Goal: Task Accomplishment & Management: Manage account settings

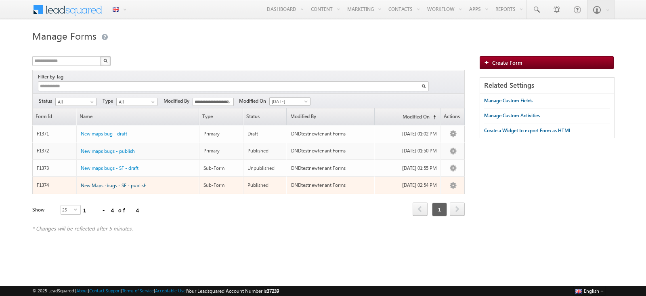
click at [127, 182] on span "New Maps -bugs - SF - publish" at bounding box center [114, 185] width 66 height 6
click at [113, 182] on span "New Maps -bugs - SF - publish" at bounding box center [114, 185] width 66 height 6
click at [129, 182] on span "New Maps -bugs - SF - publish" at bounding box center [114, 185] width 66 height 6
click at [106, 182] on span "New Maps -bugs - SF - publish" at bounding box center [114, 185] width 66 height 6
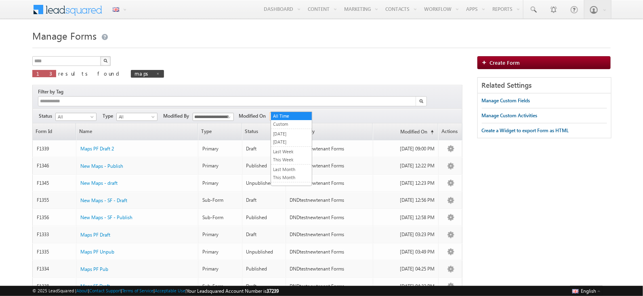
click at [305, 113] on span "All Time" at bounding box center [289, 116] width 38 height 7
click at [220, 113] on input "**********" at bounding box center [213, 117] width 41 height 8
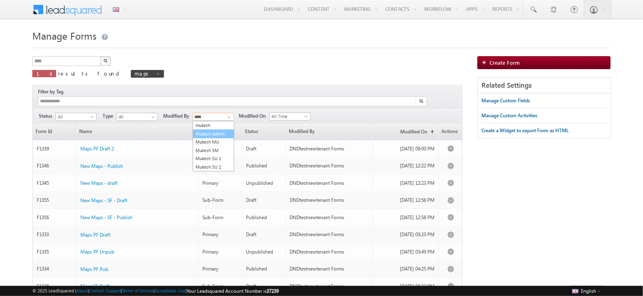
click at [220, 129] on link "Mukesh Admin" at bounding box center [214, 133] width 42 height 9
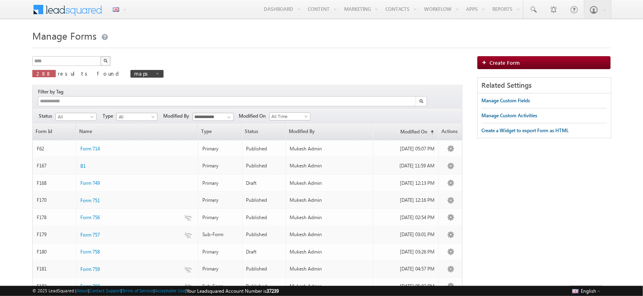
click at [103, 61] on img "button" at bounding box center [105, 61] width 4 height 4
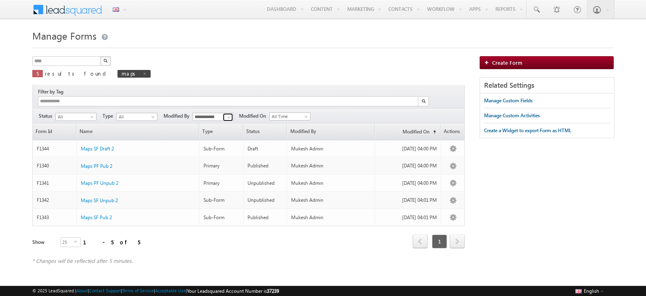
click at [226, 114] on span at bounding box center [229, 117] width 6 height 6
click at [209, 129] on link "DNDtestnewtenant Forms" at bounding box center [214, 137] width 42 height 16
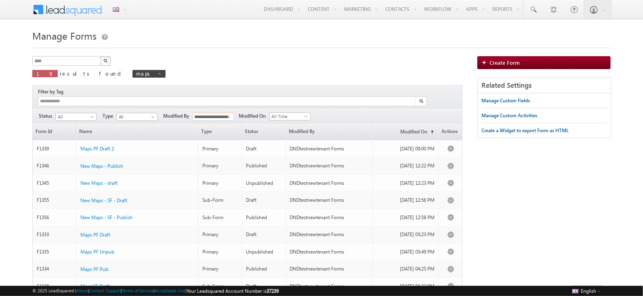
type input "**********"
click at [105, 61] on img "button" at bounding box center [105, 61] width 4 height 4
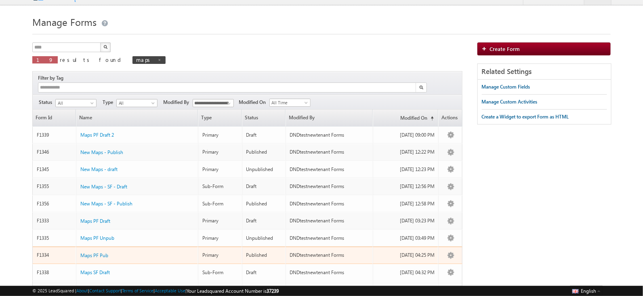
scroll to position [15, 0]
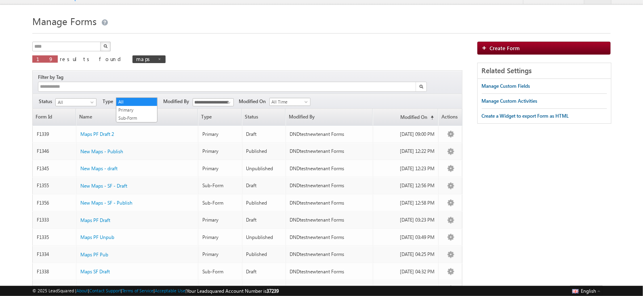
click at [135, 99] on span "All" at bounding box center [136, 102] width 38 height 7
click at [132, 112] on ul "All Primary Sub-Form" at bounding box center [137, 109] width 42 height 25
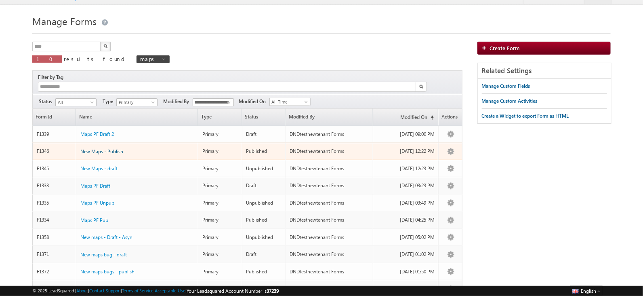
click at [117, 148] on span "New Maps - Publish" at bounding box center [101, 151] width 43 height 6
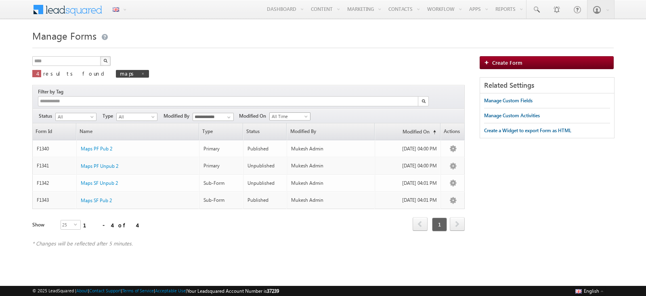
click at [297, 113] on span "All Time" at bounding box center [289, 116] width 38 height 7
click at [292, 140] on link "[DATE]" at bounding box center [291, 141] width 41 height 7
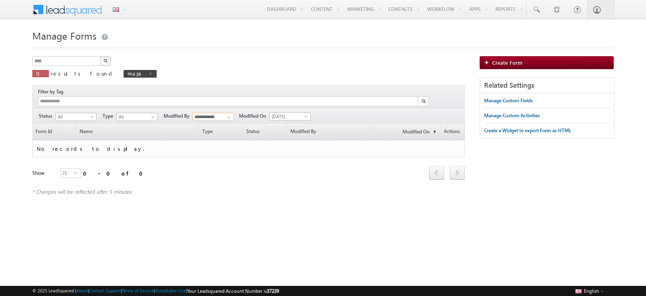
click at [221, 113] on input "**********" at bounding box center [213, 117] width 41 height 8
click at [221, 129] on link "DNDtestnewtenant Forms" at bounding box center [214, 137] width 42 height 16
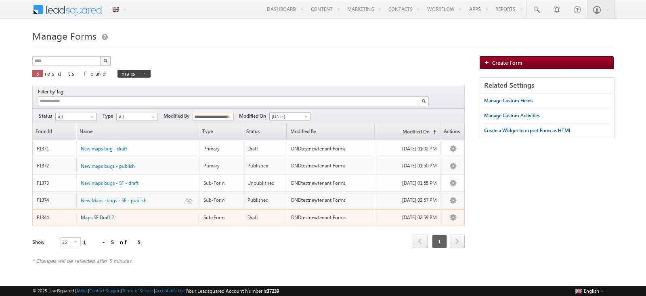
type input "**********"
click at [107, 214] on span "Maps SF Draft 2" at bounding box center [97, 217] width 33 height 6
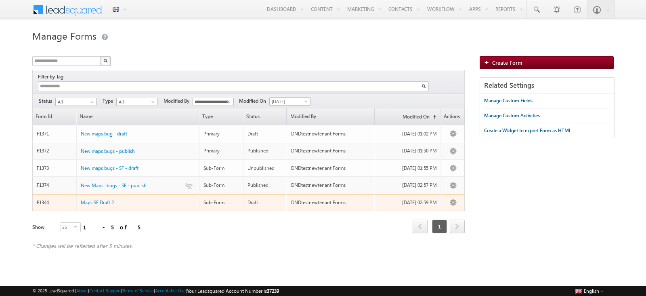
click at [100, 198] on td "Maps SF Draft 2" at bounding box center [137, 202] width 123 height 17
click at [100, 199] on span "Maps SF Draft 2" at bounding box center [97, 202] width 33 height 6
click at [117, 196] on div "Maps SF Draft 2" at bounding box center [138, 200] width 115 height 9
click at [106, 199] on span "Maps SF Draft 2" at bounding box center [97, 202] width 33 height 6
click at [107, 199] on span "Maps SF Draft 2" at bounding box center [97, 202] width 33 height 6
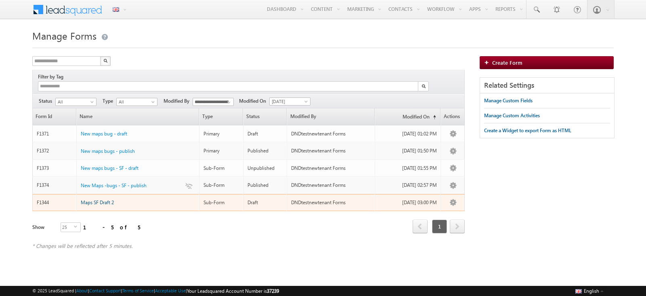
click at [86, 199] on span "Maps SF Draft 2" at bounding box center [97, 202] width 33 height 6
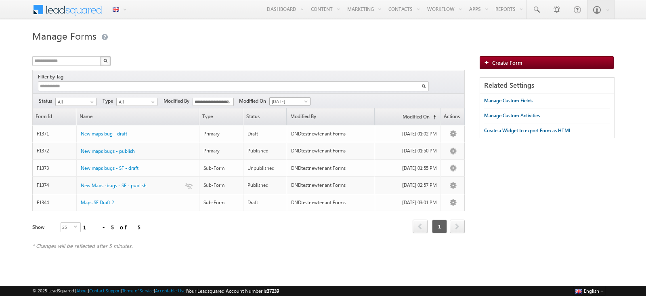
click at [280, 98] on span "[DATE]" at bounding box center [289, 101] width 38 height 7
click at [289, 115] on link "[DATE]" at bounding box center [291, 118] width 41 height 7
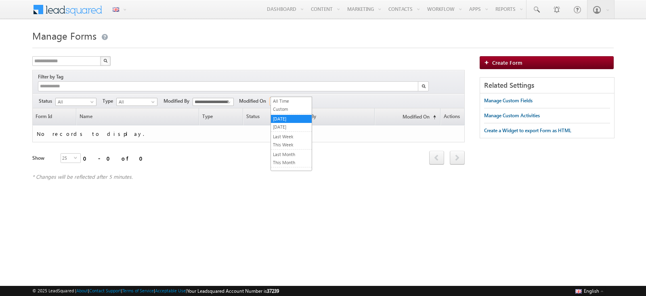
click at [293, 98] on span "[DATE]" at bounding box center [289, 101] width 38 height 7
click at [293, 97] on li "All Time" at bounding box center [291, 101] width 41 height 8
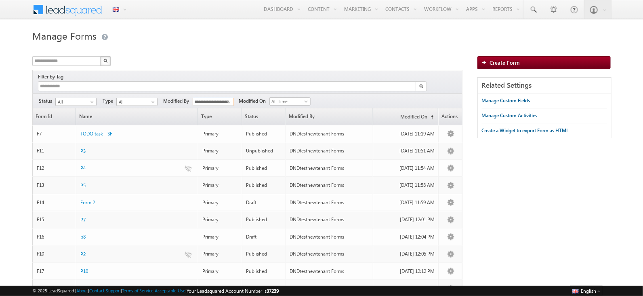
click at [216, 98] on input "**********" at bounding box center [213, 102] width 41 height 8
click at [217, 114] on link "Mukesh Admin" at bounding box center [214, 118] width 42 height 9
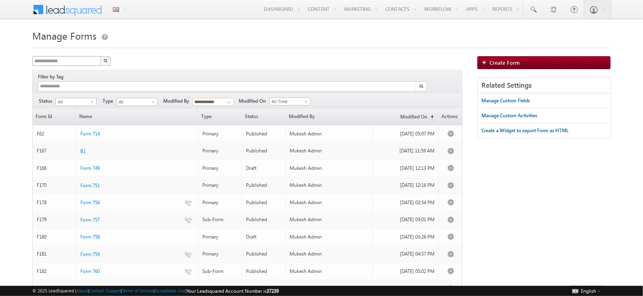
type input "**********"
click at [84, 63] on input "text" at bounding box center [66, 61] width 69 height 10
type input "****"
click at [100, 56] on button "button" at bounding box center [105, 61] width 11 height 10
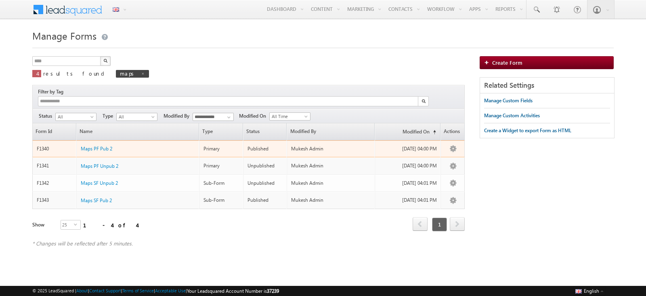
click at [104, 142] on div "Maps PF Pub 2" at bounding box center [138, 146] width 115 height 9
click at [104, 145] on span "Maps PF Pub 2" at bounding box center [97, 148] width 32 height 6
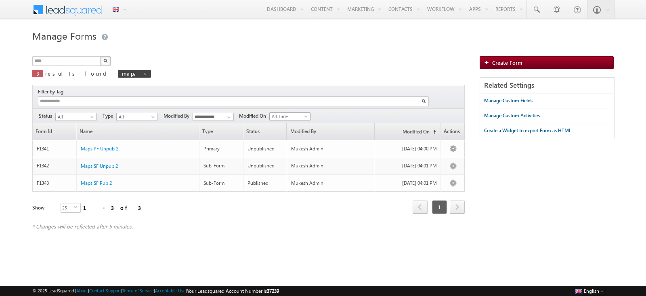
click at [273, 113] on span "All Time" at bounding box center [289, 116] width 38 height 7
click at [279, 138] on link "[DATE]" at bounding box center [291, 141] width 41 height 7
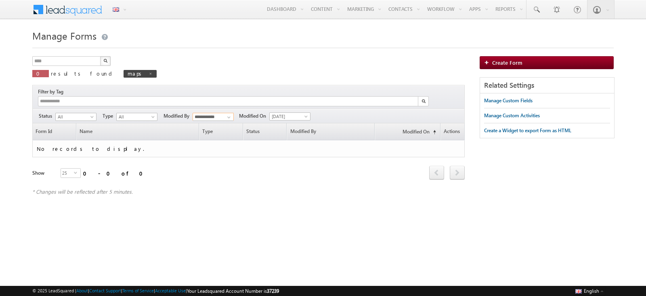
click at [221, 113] on input "**********" at bounding box center [213, 117] width 41 height 8
click at [226, 129] on link "DNDtestnewtenant Forms" at bounding box center [214, 137] width 42 height 16
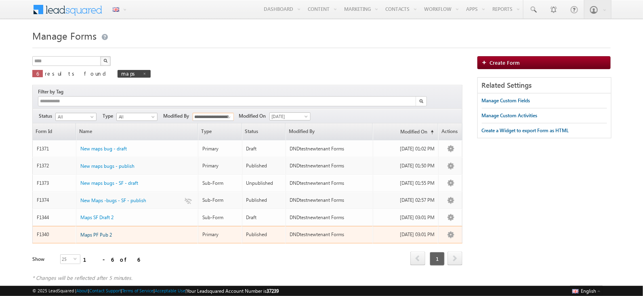
type input "**********"
click at [107, 231] on span "Maps PF Pub 2" at bounding box center [96, 234] width 32 height 6
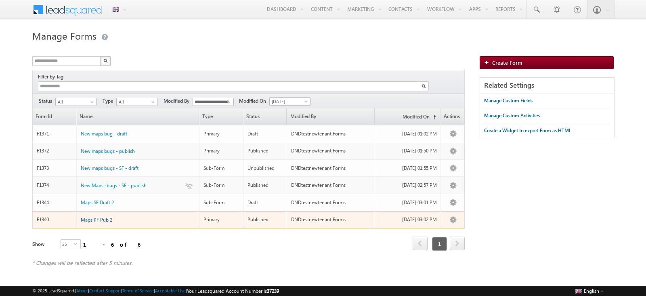
click at [93, 217] on span "Maps PF Pub 2" at bounding box center [97, 220] width 32 height 6
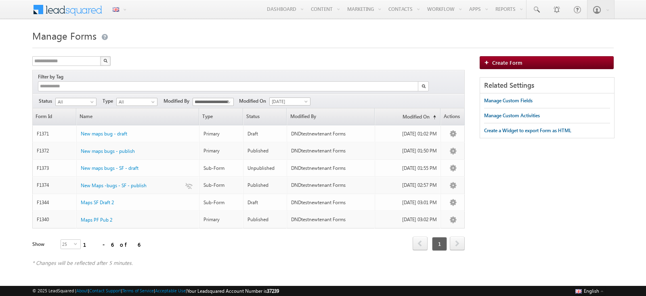
click at [282, 45] on div at bounding box center [323, 45] width 582 height 5
click at [283, 98] on span "[DATE]" at bounding box center [289, 101] width 38 height 7
click at [288, 96] on div "**********" at bounding box center [248, 100] width 433 height 15
click at [281, 98] on span "[DATE]" at bounding box center [289, 101] width 38 height 7
click at [282, 101] on link "All Time" at bounding box center [291, 100] width 41 height 7
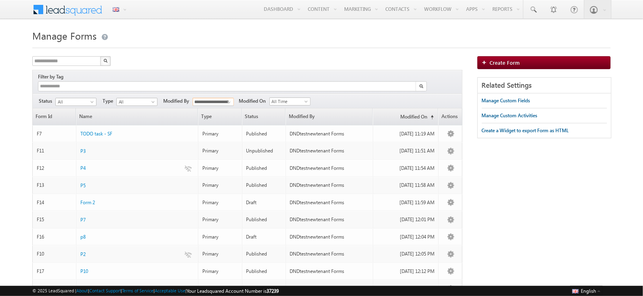
click at [222, 98] on input "**********" at bounding box center [213, 102] width 41 height 8
click at [225, 114] on link "Mukesh Admin" at bounding box center [214, 118] width 42 height 9
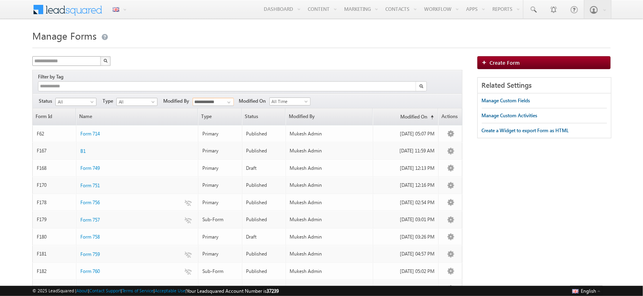
type input "**********"
click at [77, 60] on input "text" at bounding box center [66, 61] width 69 height 10
type input "****"
click at [100, 56] on button "button" at bounding box center [105, 61] width 11 height 10
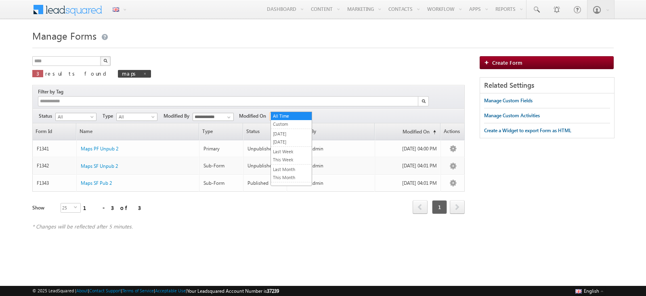
click at [291, 113] on span "All Time" at bounding box center [289, 116] width 38 height 7
click at [217, 113] on input "**********" at bounding box center [213, 117] width 41 height 8
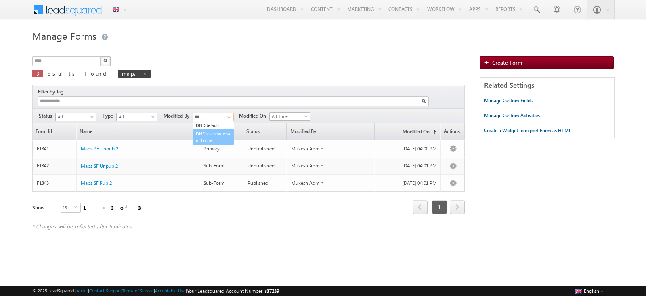
click at [219, 129] on link "DNDtestnewtenant Forms" at bounding box center [214, 137] width 42 height 16
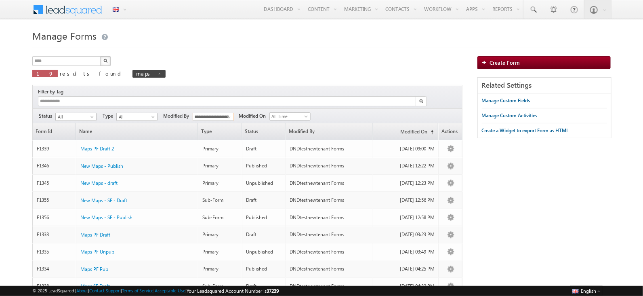
type input "**********"
click at [72, 55] on div "Manage Forms **** X 19 results found maps Filter by Tag Filters Status *** *****" at bounding box center [321, 270] width 579 height 486
click at [103, 59] on img "button" at bounding box center [105, 61] width 4 height 4
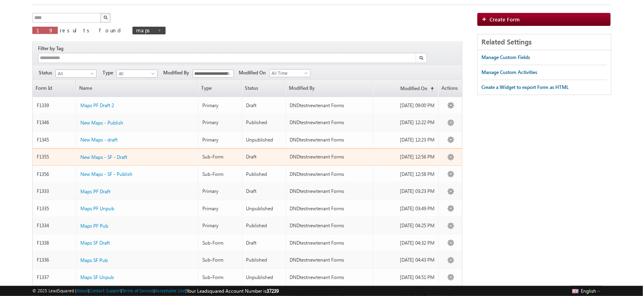
scroll to position [44, 0]
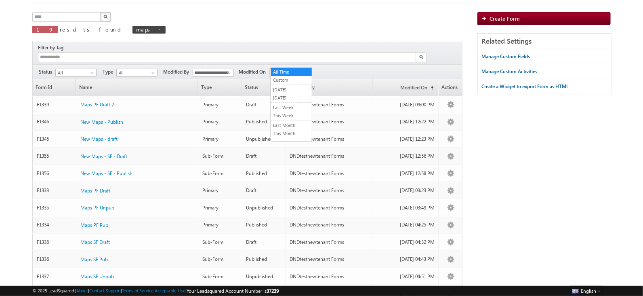
click at [304, 69] on span "All Time" at bounding box center [289, 72] width 38 height 7
click at [305, 95] on link "[DATE]" at bounding box center [291, 97] width 41 height 7
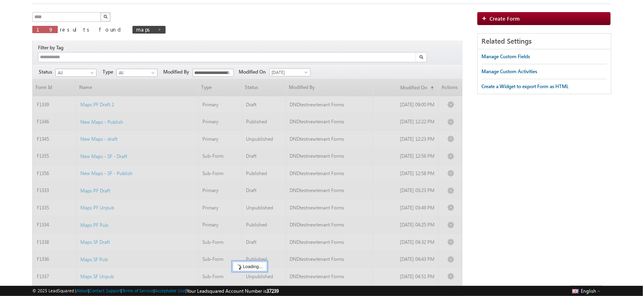
scroll to position [3, 0]
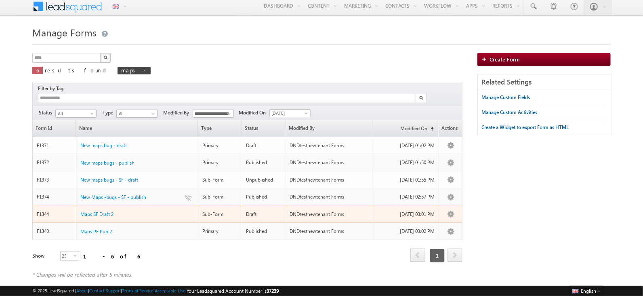
drag, startPoint x: 117, startPoint y: 201, endPoint x: 74, endPoint y: 204, distance: 43.0
click at [74, 206] on tr "F1344 Maps SF Draft 2 Sub-Form Draft DNDtestnewtenant Forms 03/10/2025 03:01 PM…" at bounding box center [247, 214] width 430 height 17
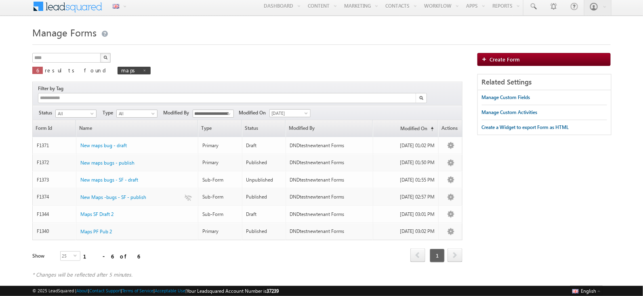
click at [213, 245] on div "Refresh first prev 1 next last 1 - 6 of 6" at bounding box center [247, 251] width 430 height 23
click at [278, 39] on h1 "Manage Forms" at bounding box center [321, 32] width 579 height 16
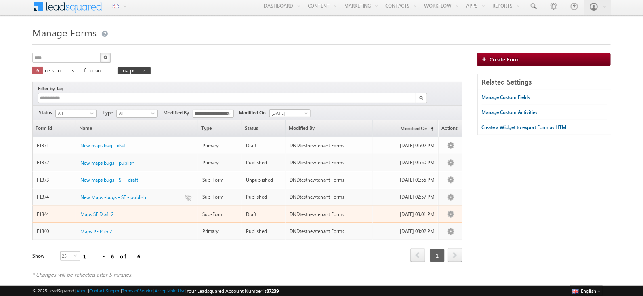
drag, startPoint x: 275, startPoint y: 205, endPoint x: 200, endPoint y: 205, distance: 75.1
click at [200, 206] on tr "F1344 Maps SF Draft 2 Sub-Form Draft DNDtestnewtenant Forms 03/10/2025 03:01 PM…" at bounding box center [247, 214] width 430 height 17
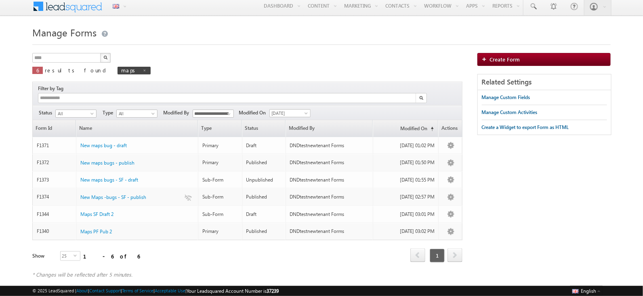
click at [240, 249] on div "Refresh first prev 1 next last 1 - 6 of 6" at bounding box center [247, 251] width 430 height 23
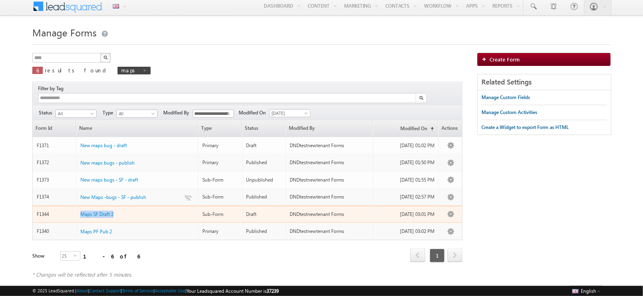
drag, startPoint x: 79, startPoint y: 202, endPoint x: 124, endPoint y: 203, distance: 45.3
click at [124, 206] on td "Maps SF Draft 2" at bounding box center [137, 214] width 122 height 17
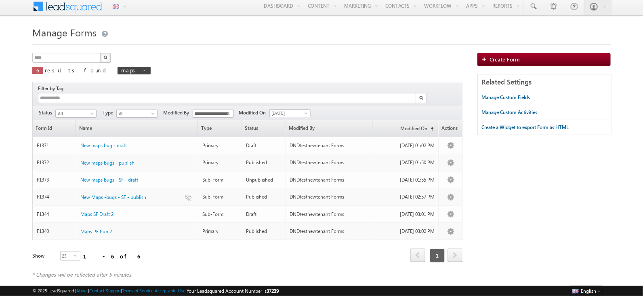
click at [166, 247] on div "Refresh first prev 1 next last 1 - 6 of 6" at bounding box center [247, 251] width 430 height 23
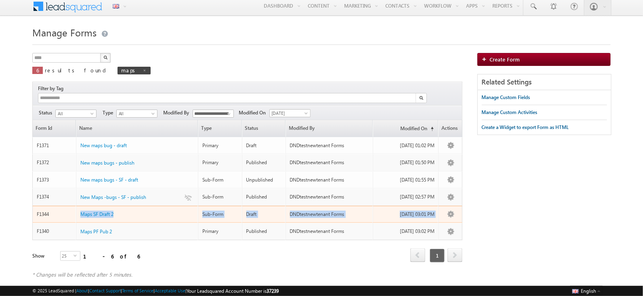
drag, startPoint x: 438, startPoint y: 202, endPoint x: 77, endPoint y: 206, distance: 361.6
click at [77, 206] on tr "F1344 Maps SF Draft 2 Sub-Form Draft DNDtestnewtenant Forms 03/10/2025 03:01 PM…" at bounding box center [247, 214] width 430 height 17
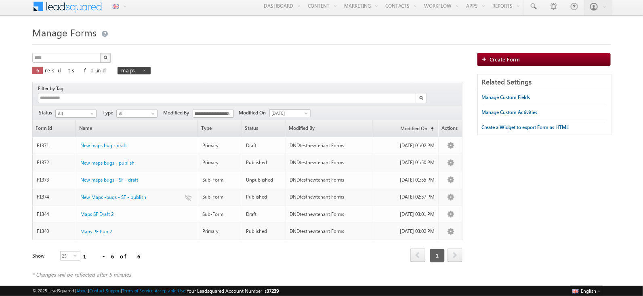
click at [262, 255] on div "Form Id Name Type Status Modified By Modified On (sorted ascending) Actions F13…" at bounding box center [247, 195] width 430 height 151
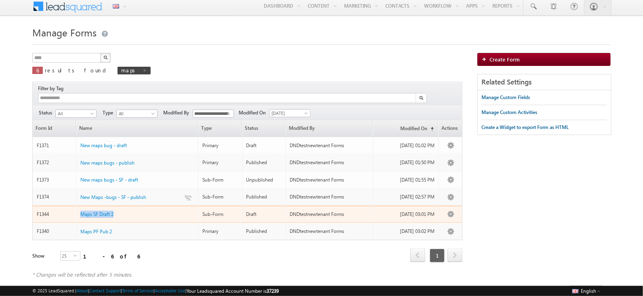
drag, startPoint x: 121, startPoint y: 202, endPoint x: 77, endPoint y: 205, distance: 44.6
click at [77, 206] on td "Maps SF Draft 2" at bounding box center [137, 214] width 122 height 17
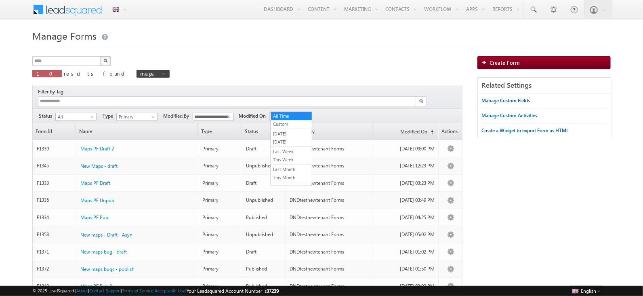
click at [299, 113] on span "All Time" at bounding box center [289, 116] width 38 height 7
click at [291, 139] on link "[DATE]" at bounding box center [291, 141] width 41 height 7
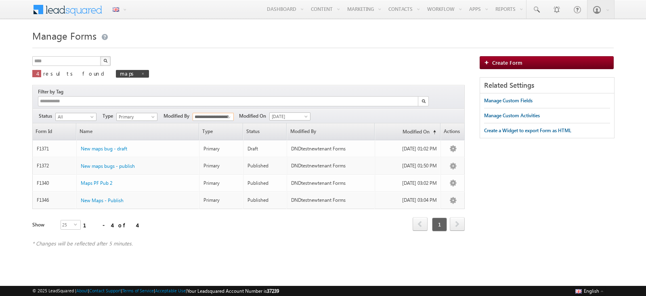
click at [212, 113] on input "**********" at bounding box center [213, 117] width 41 height 8
click at [218, 59] on div "**** X 4 results found maps" at bounding box center [248, 69] width 433 height 27
click at [401, 46] on div at bounding box center [323, 45] width 582 height 5
click at [301, 113] on span "[DATE]" at bounding box center [289, 116] width 38 height 7
click at [292, 113] on link "All Time" at bounding box center [291, 115] width 41 height 7
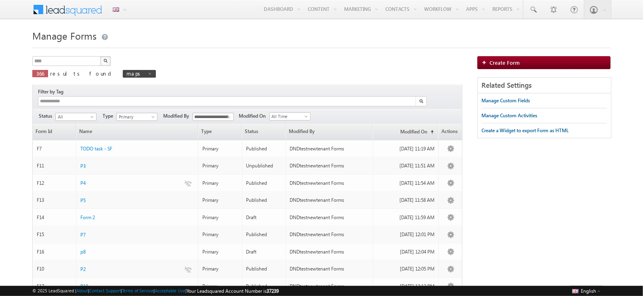
click at [103, 59] on button "button" at bounding box center [105, 61] width 11 height 10
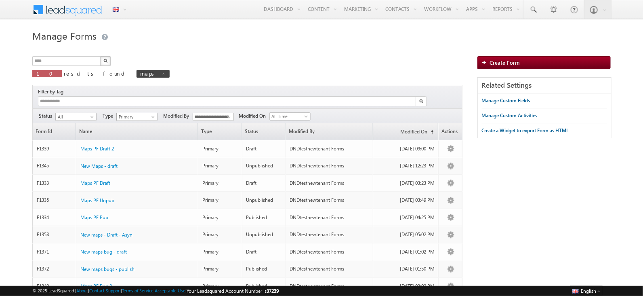
click at [121, 113] on span "Primary" at bounding box center [136, 116] width 38 height 7
click at [130, 133] on link "Sub-Form" at bounding box center [136, 132] width 41 height 7
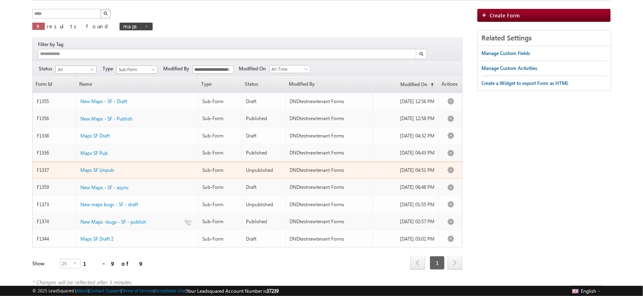
scroll to position [55, 0]
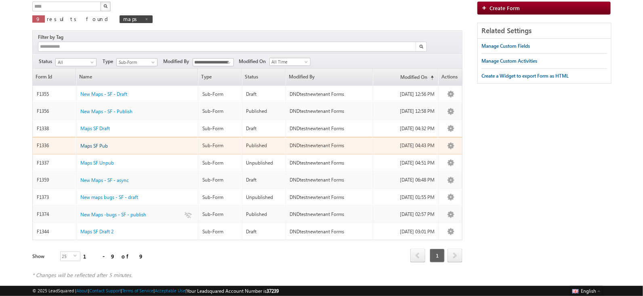
click at [99, 143] on span "Maps SF Pub" at bounding box center [93, 146] width 27 height 6
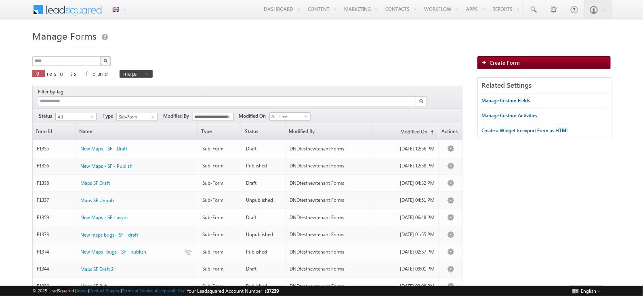
click at [102, 61] on button "button" at bounding box center [105, 61] width 11 height 10
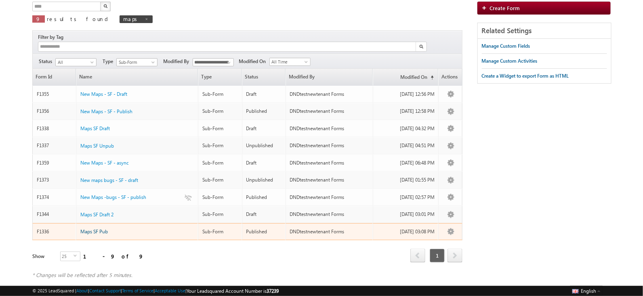
click at [103, 228] on span "Maps SF Pub" at bounding box center [93, 231] width 27 height 6
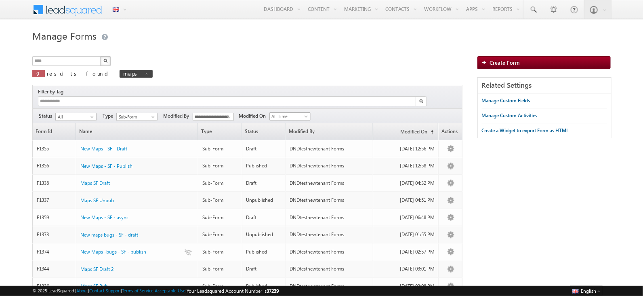
click at [294, 113] on span "All Time" at bounding box center [289, 116] width 38 height 7
click at [291, 141] on link "[DATE]" at bounding box center [291, 141] width 41 height 7
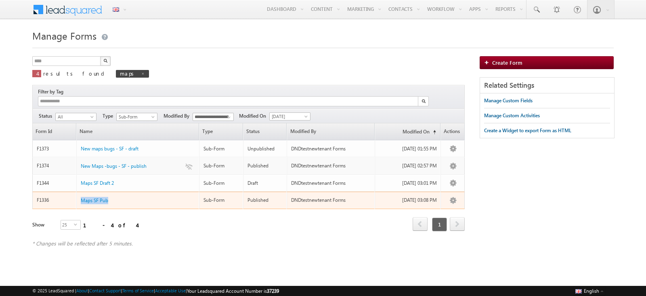
drag, startPoint x: 118, startPoint y: 185, endPoint x: 76, endPoint y: 190, distance: 42.7
click at [76, 191] on tr "F1336 Maps SF Pub Sub-Form Published DNDtestnewtenant Forms [DATE] 03:08 PM Vie…" at bounding box center [248, 199] width 433 height 17
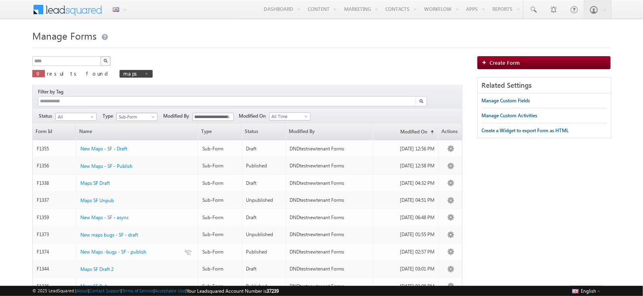
click at [135, 113] on span "Sub-Form" at bounding box center [136, 116] width 38 height 7
click at [138, 122] on link "Primary" at bounding box center [136, 124] width 41 height 7
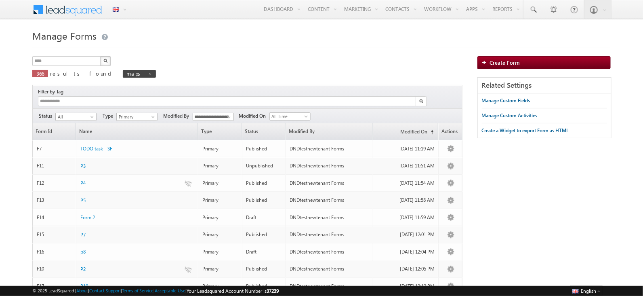
click at [128, 111] on div "**********" at bounding box center [247, 115] width 430 height 15
click at [104, 61] on button "button" at bounding box center [105, 61] width 11 height 10
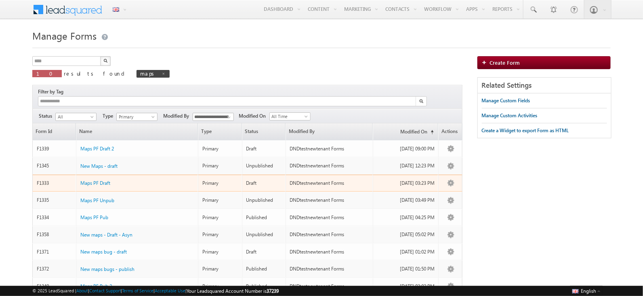
scroll to position [72, 0]
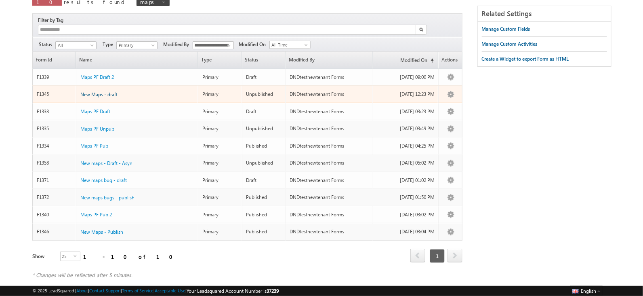
click at [94, 91] on span "New Maps - draft" at bounding box center [98, 94] width 37 height 6
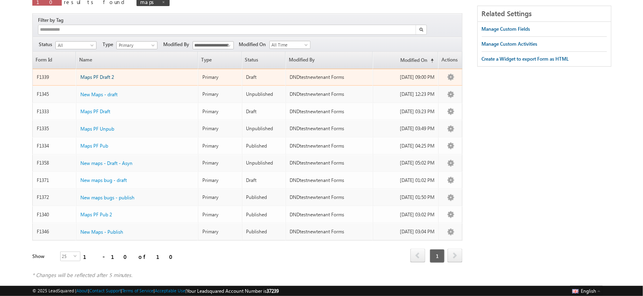
click at [93, 74] on span "Maps PF Draft 2" at bounding box center [97, 77] width 34 height 6
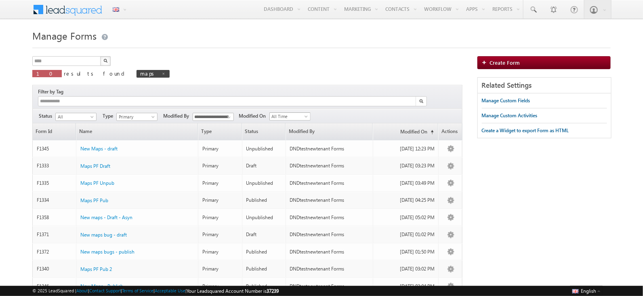
click at [289, 113] on span "All Time" at bounding box center [289, 116] width 38 height 7
click at [295, 138] on link "[DATE]" at bounding box center [291, 141] width 41 height 7
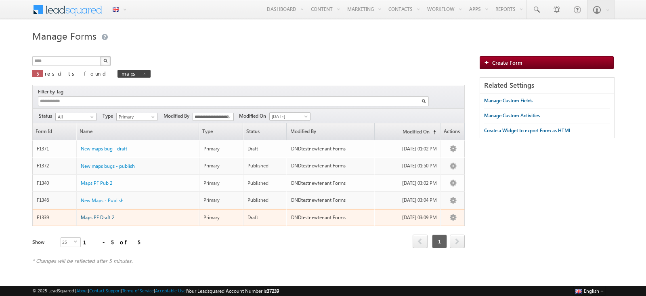
click at [111, 214] on span "Maps PF Draft 2" at bounding box center [98, 217] width 34 height 6
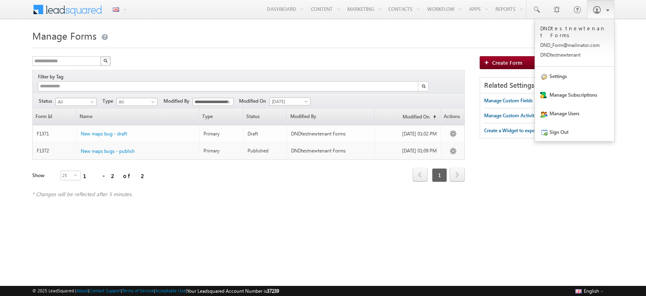
click at [602, 8] on link at bounding box center [600, 9] width 27 height 19
click at [551, 130] on link "Sign Out" at bounding box center [574, 131] width 79 height 19
